Goal: Transaction & Acquisition: Purchase product/service

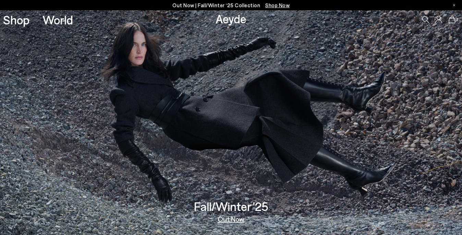
click at [215, 173] on img at bounding box center [231, 122] width 462 height 224
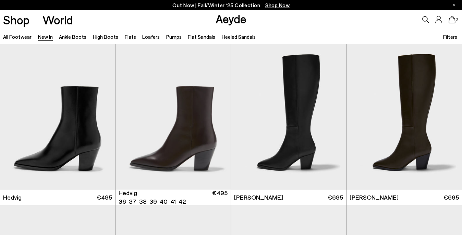
click at [169, 135] on img "1 / 6" at bounding box center [173, 116] width 115 height 145
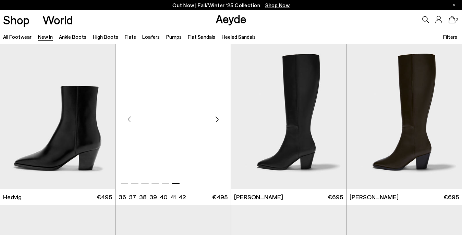
click at [208, 136] on img "6 / 6" at bounding box center [173, 116] width 115 height 145
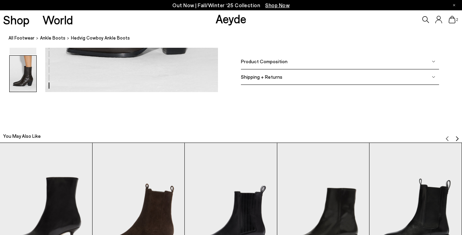
scroll to position [1275, 0]
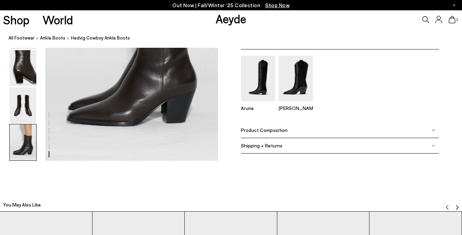
click at [266, 129] on span "Product Composition" at bounding box center [264, 130] width 47 height 6
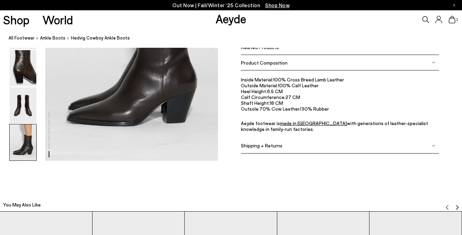
click at [268, 144] on span "Shipping + Returns" at bounding box center [261, 146] width 41 height 6
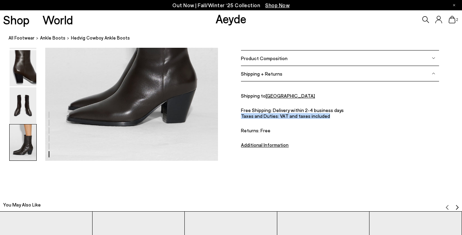
drag, startPoint x: 328, startPoint y: 116, endPoint x: 238, endPoint y: 117, distance: 90.2
click at [238, 117] on div "Size Guide Shoes Belt Our shoes come in European sizing. The easiest way to mea…" at bounding box center [340, 38] width 244 height 243
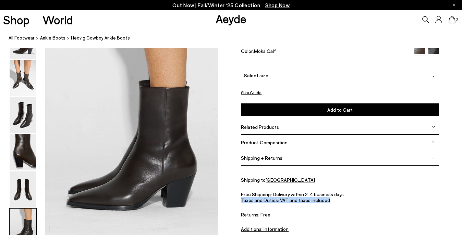
scroll to position [1176, 0]
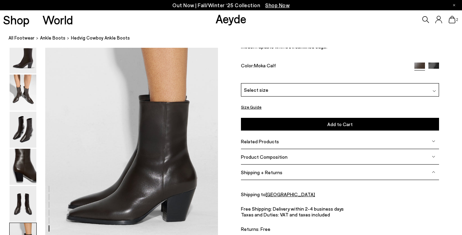
click at [253, 92] on span "Select size" at bounding box center [256, 89] width 24 height 7
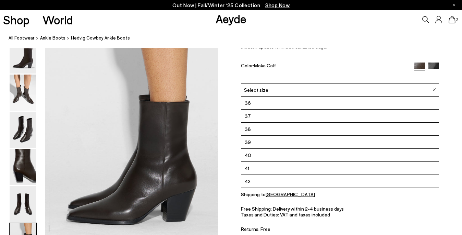
click at [252, 132] on li "38" at bounding box center [339, 128] width 197 height 13
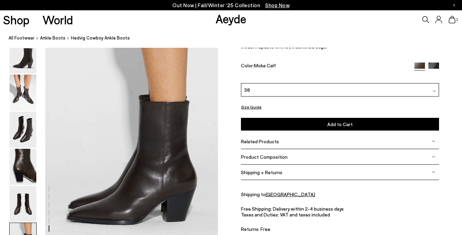
click at [260, 125] on button "Add to Cart Select a Size First" at bounding box center [340, 124] width 198 height 13
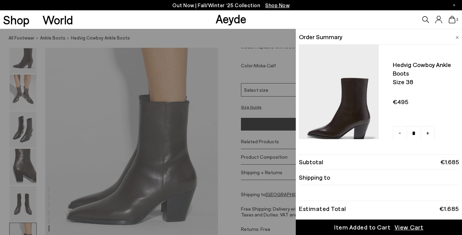
click at [322, 176] on span "Shipping to" at bounding box center [314, 177] width 31 height 9
click at [413, 228] on span "View Cart" at bounding box center [409, 227] width 29 height 9
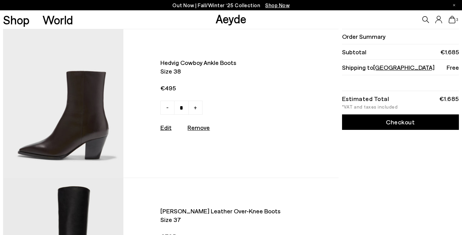
click at [389, 71] on span "Portugal" at bounding box center [403, 67] width 61 height 8
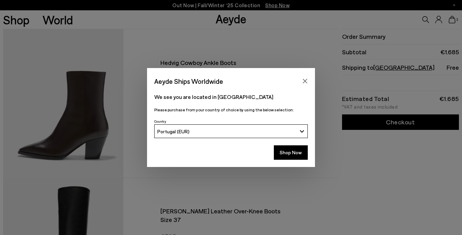
click at [233, 133] on div "Portugal (EUR)" at bounding box center [227, 131] width 140 height 6
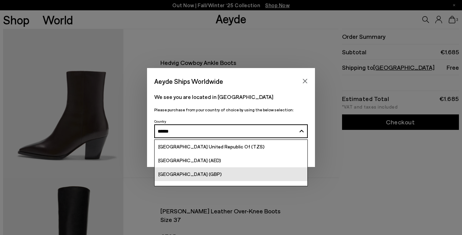
scroll to position [9, 0]
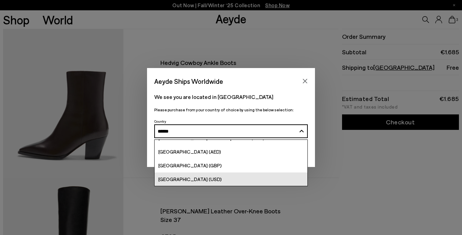
type input "******"
click at [187, 176] on span "[GEOGRAPHIC_DATA] (USD)" at bounding box center [189, 179] width 63 height 6
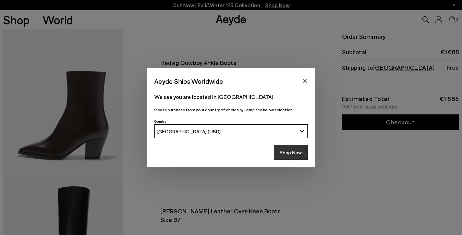
click at [297, 154] on button "Shop Now" at bounding box center [291, 152] width 34 height 14
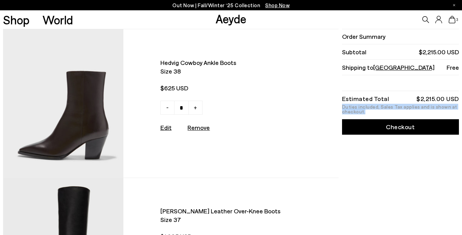
drag, startPoint x: 371, startPoint y: 113, endPoint x: 341, endPoint y: 107, distance: 31.3
click at [388, 125] on link "Checkout" at bounding box center [400, 126] width 117 height 15
